Goal: Transaction & Acquisition: Purchase product/service

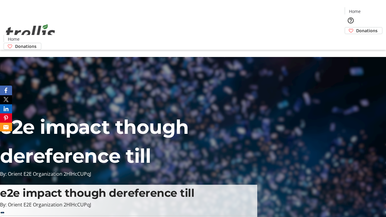
click at [356, 27] on span "Donations" at bounding box center [366, 30] width 21 height 6
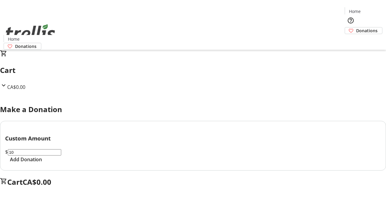
select select "CA"
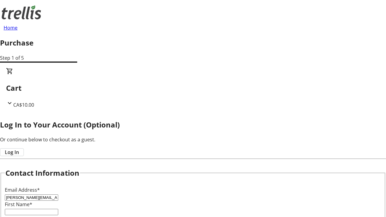
type input "[PERSON_NAME][EMAIL_ADDRESS][DOMAIN_NAME]"
type input "[PERSON_NAME]"
type input "[STREET_ADDRESS][PERSON_NAME]"
type input "Kelowna"
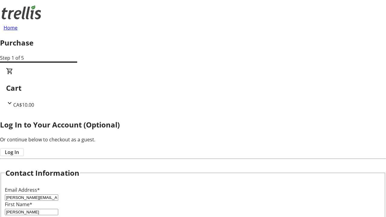
select select "BC"
type input "Kelowna"
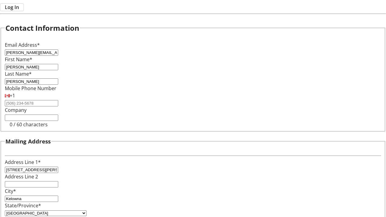
type input "V1Y 0C2"
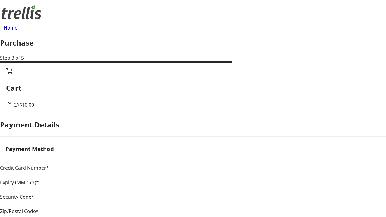
type input "V1Y 0C2"
